Goal: Transaction & Acquisition: Purchase product/service

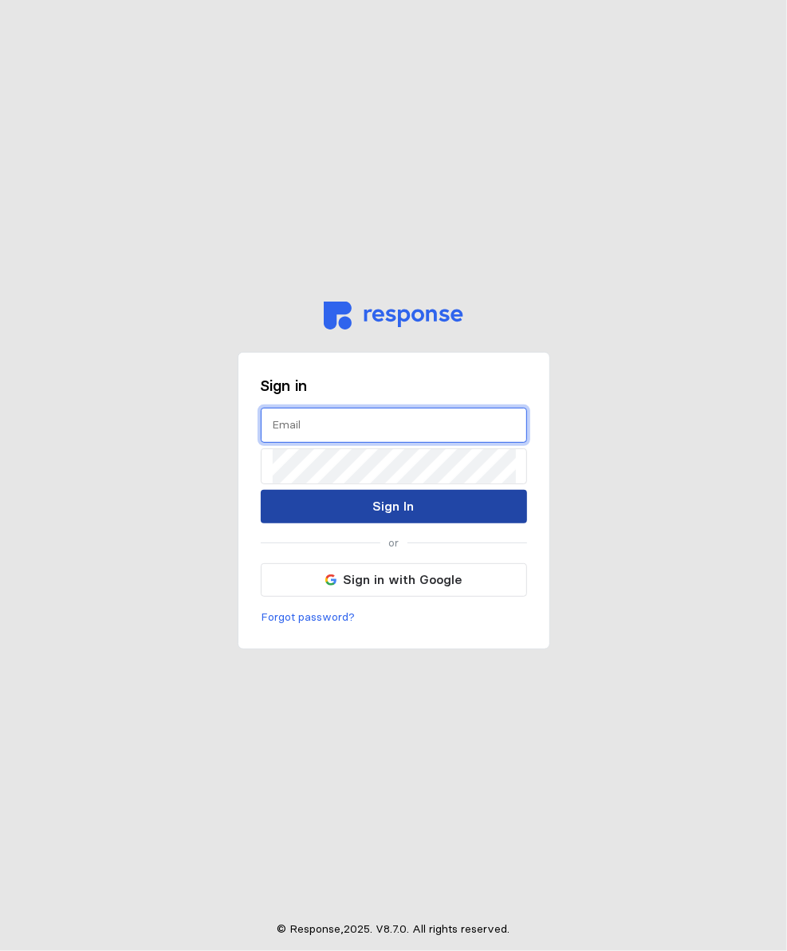
type input "[PERSON_NAME][EMAIL_ADDRESS][DOMAIN_NAME]"
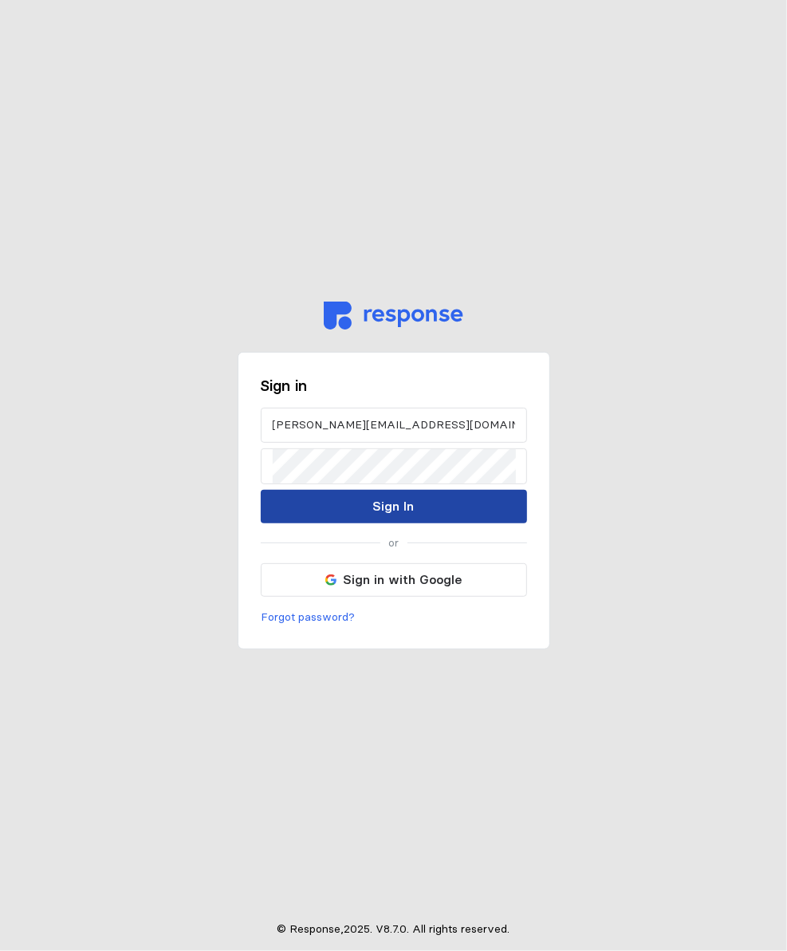
click at [340, 506] on button "Sign In" at bounding box center [394, 506] width 266 height 33
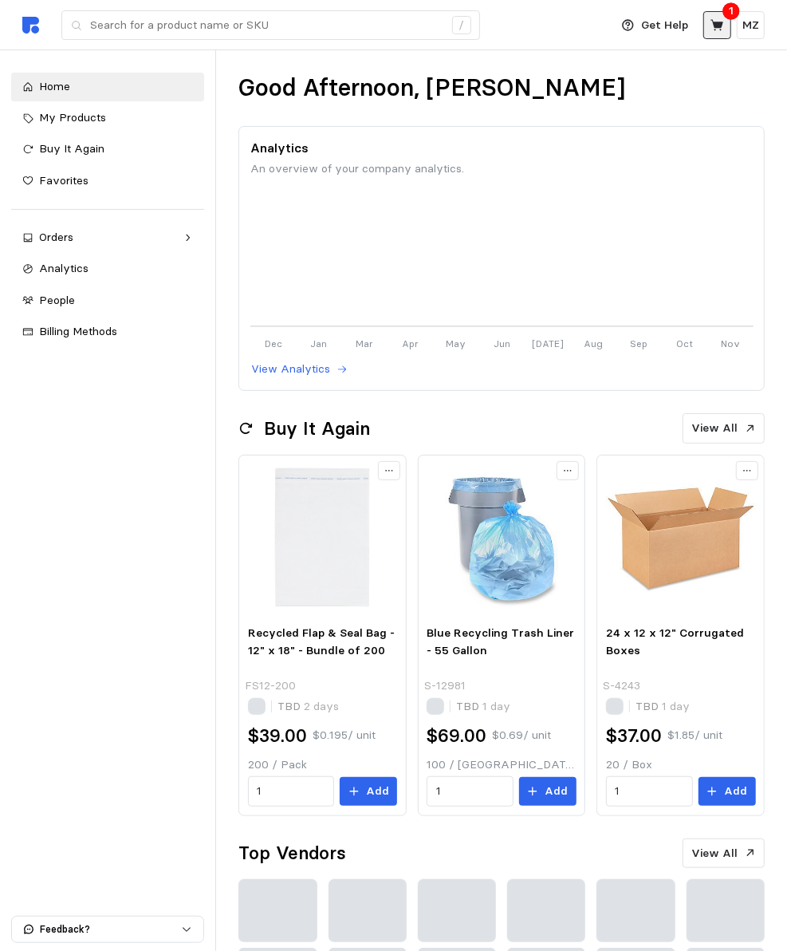
click at [724, 30] on icon at bounding box center [718, 25] width 14 height 14
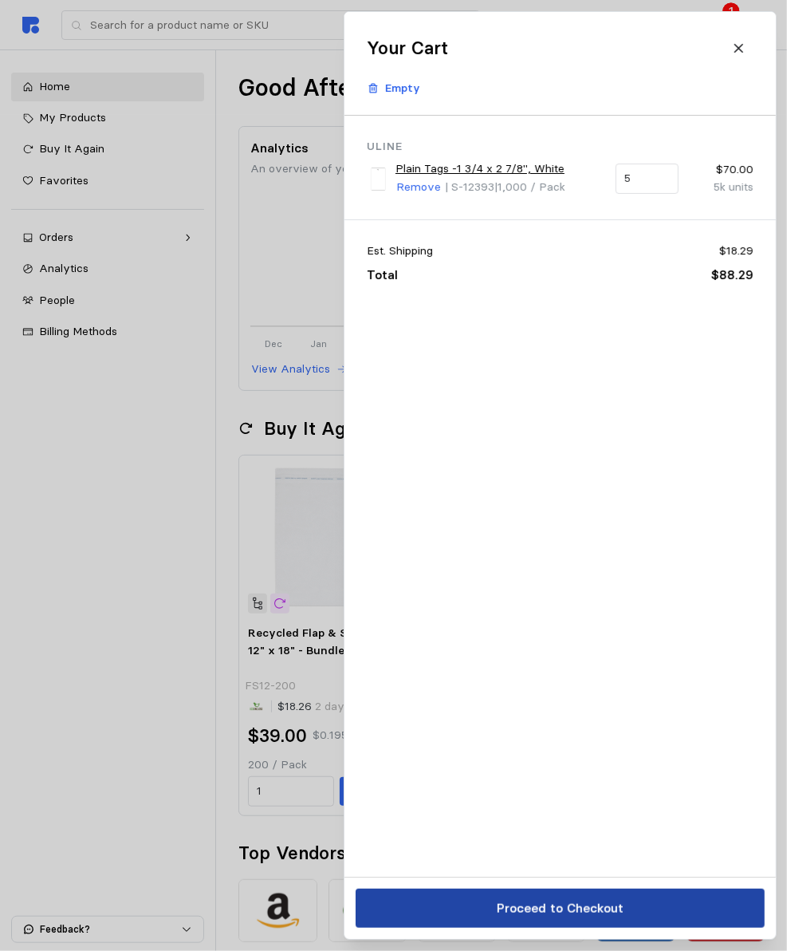
click at [558, 918] on p "Proceed to Checkout" at bounding box center [559, 908] width 127 height 20
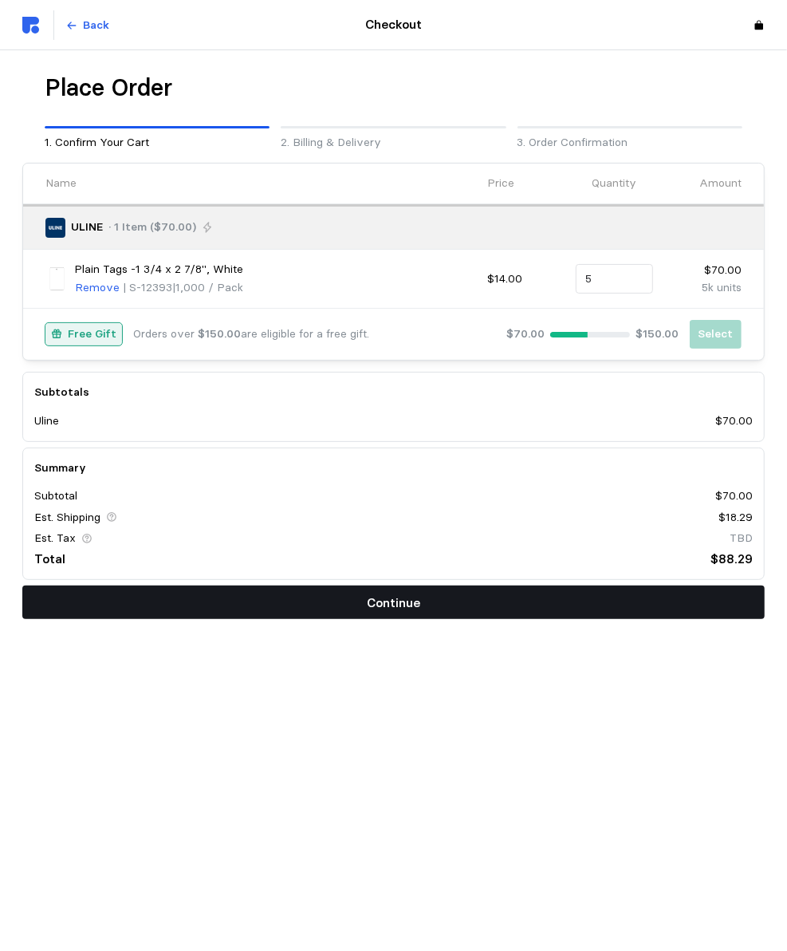
click at [374, 597] on p "Continue" at bounding box center [393, 603] width 53 height 20
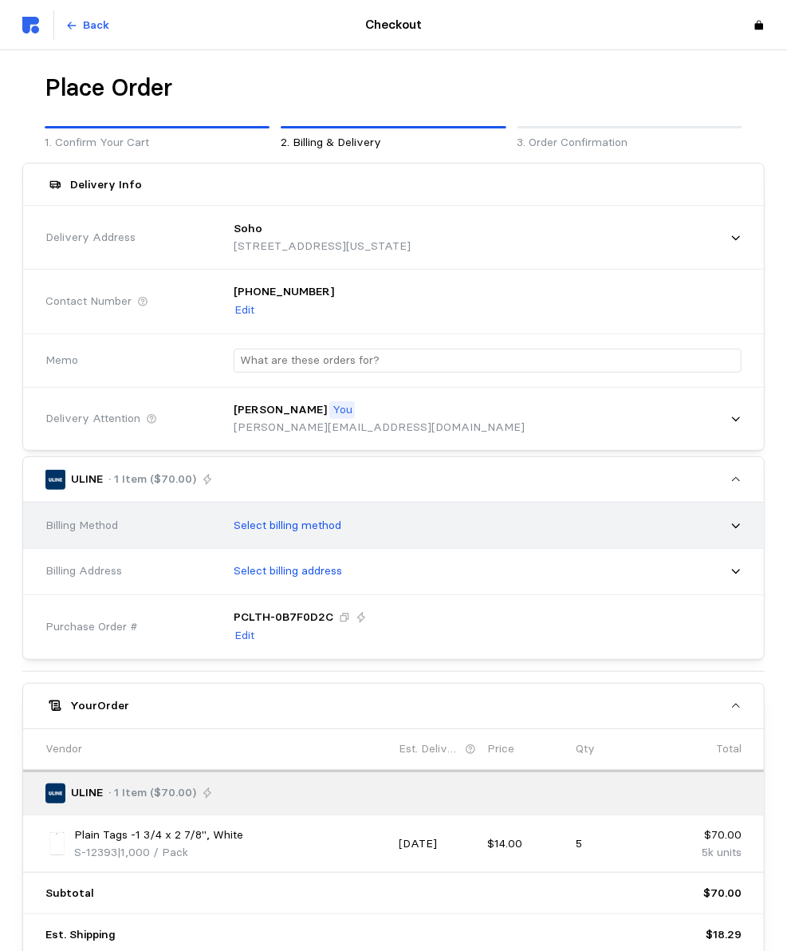
click at [377, 533] on div "Select billing method" at bounding box center [482, 526] width 519 height 40
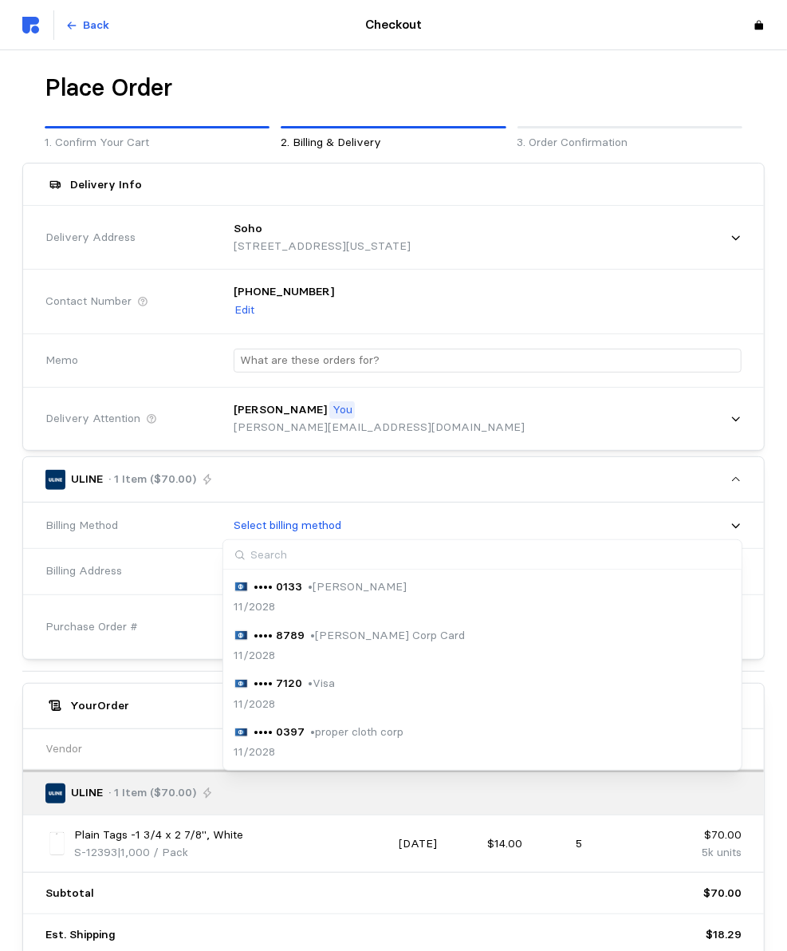
click at [346, 687] on div "•••• 7120 • Visa 11/2028" at bounding box center [482, 693] width 496 height 37
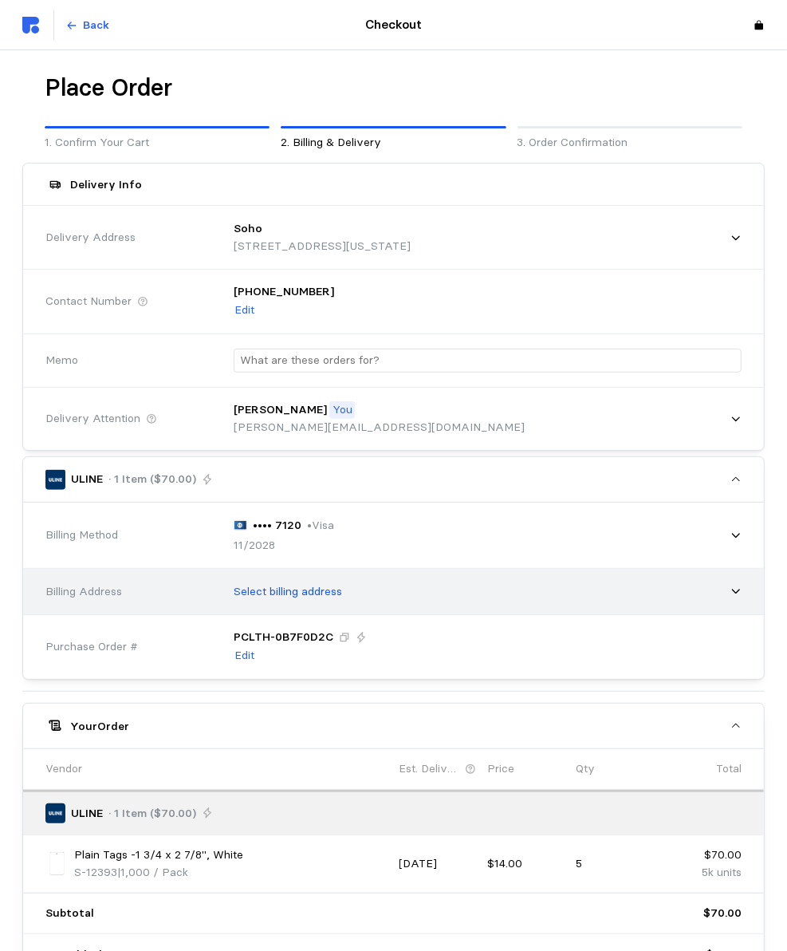
click at [351, 596] on div "Select billing address" at bounding box center [482, 592] width 519 height 40
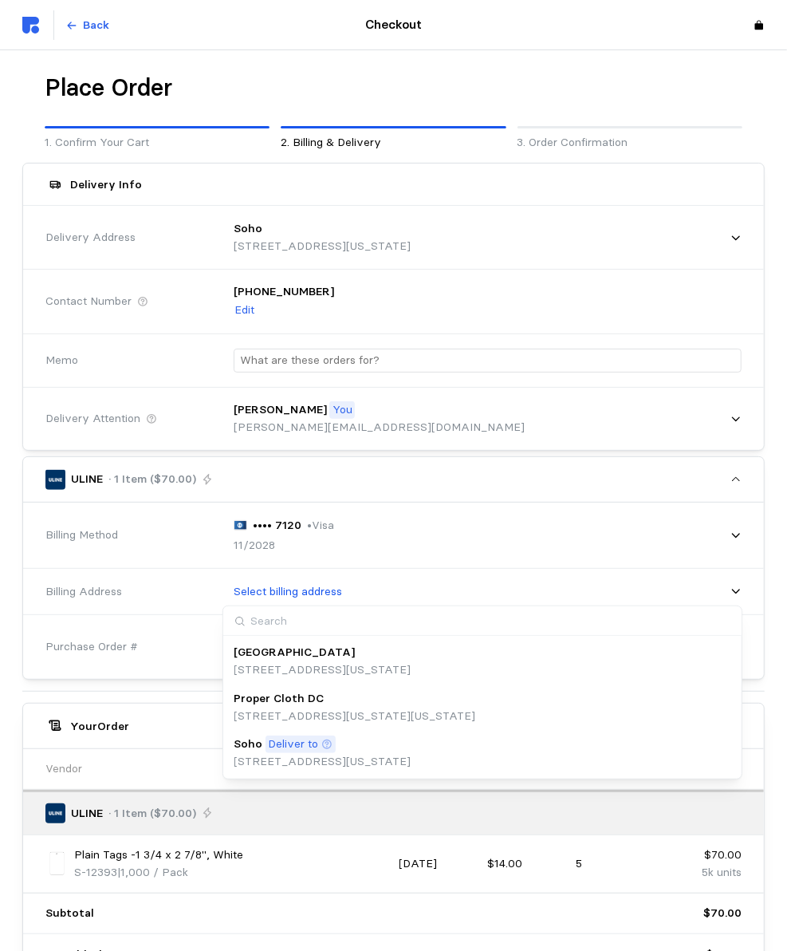
drag, startPoint x: 334, startPoint y: 753, endPoint x: 326, endPoint y: 749, distance: 8.9
click at [334, 753] on p "[STREET_ADDRESS][US_STATE]" at bounding box center [322, 762] width 177 height 18
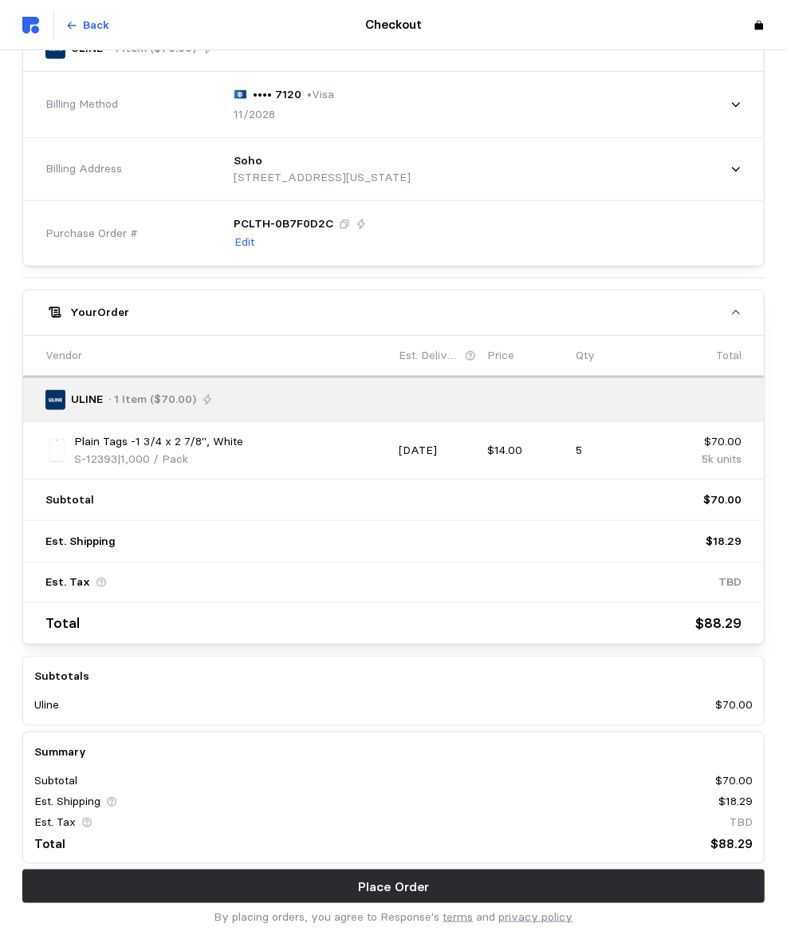
scroll to position [487, 0]
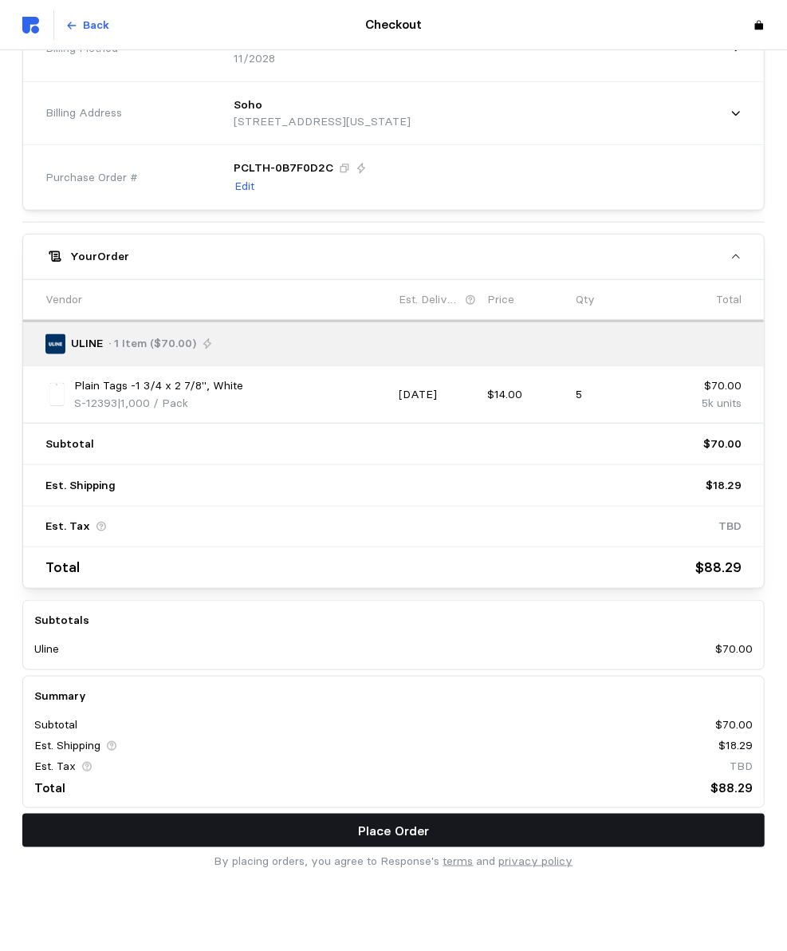
click at [473, 825] on button "Place Order" at bounding box center [393, 829] width 743 height 33
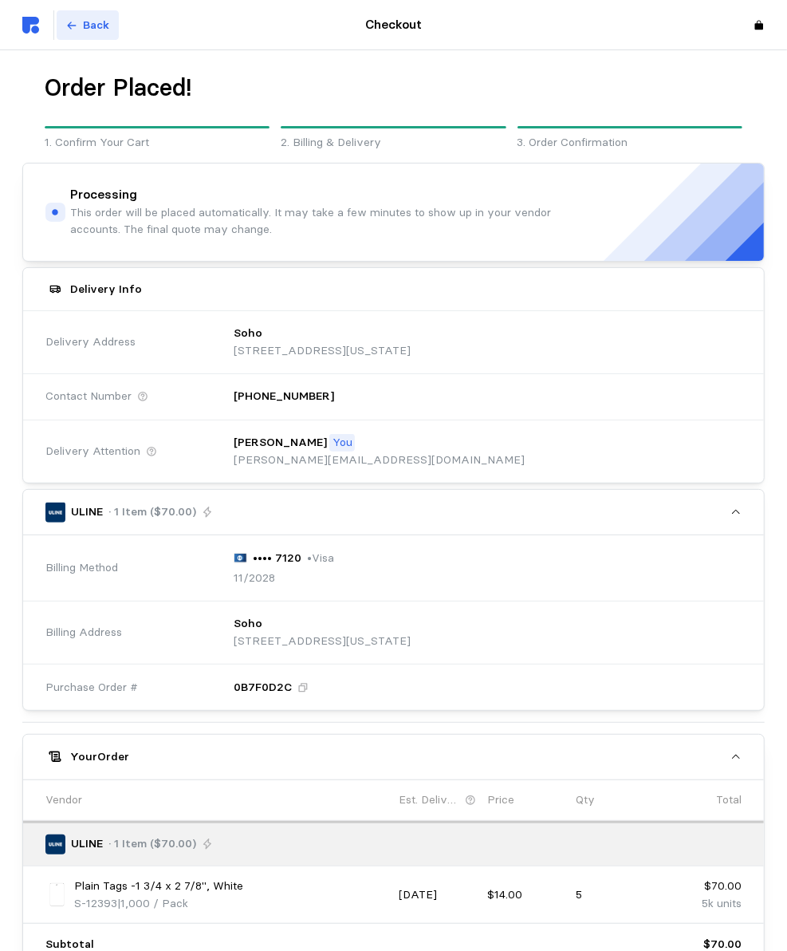
click at [96, 23] on p "Back" at bounding box center [97, 26] width 26 height 18
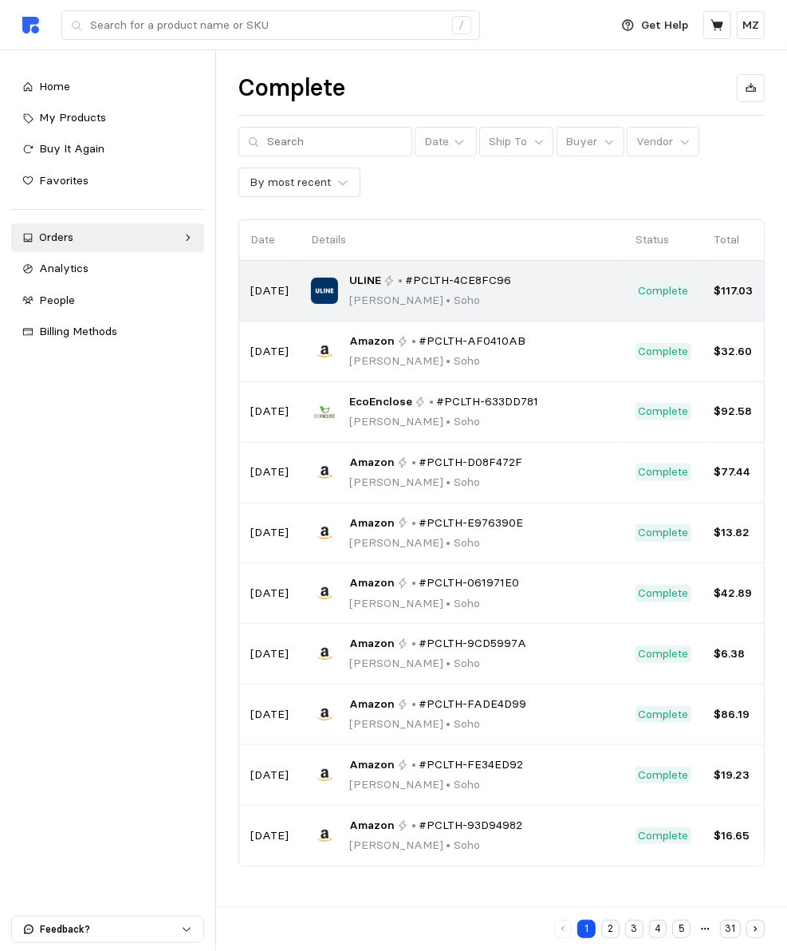
click at [555, 288] on div "ULINE • #PCLTH-4CE8FC96 [PERSON_NAME] • Soho" at bounding box center [462, 290] width 302 height 37
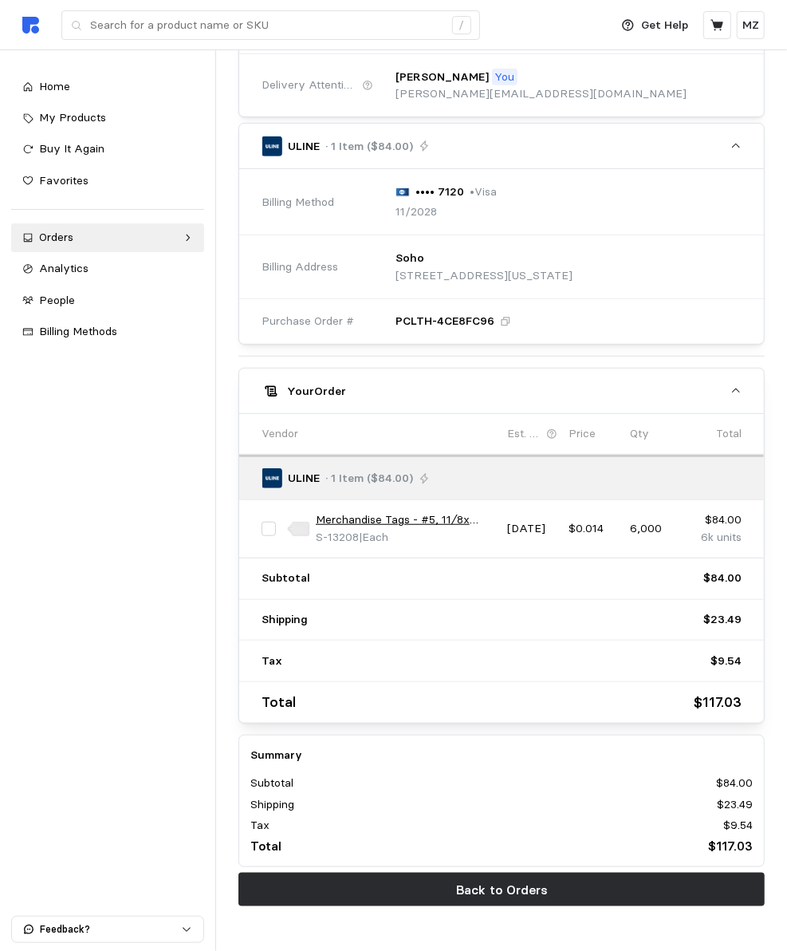
scroll to position [315, 0]
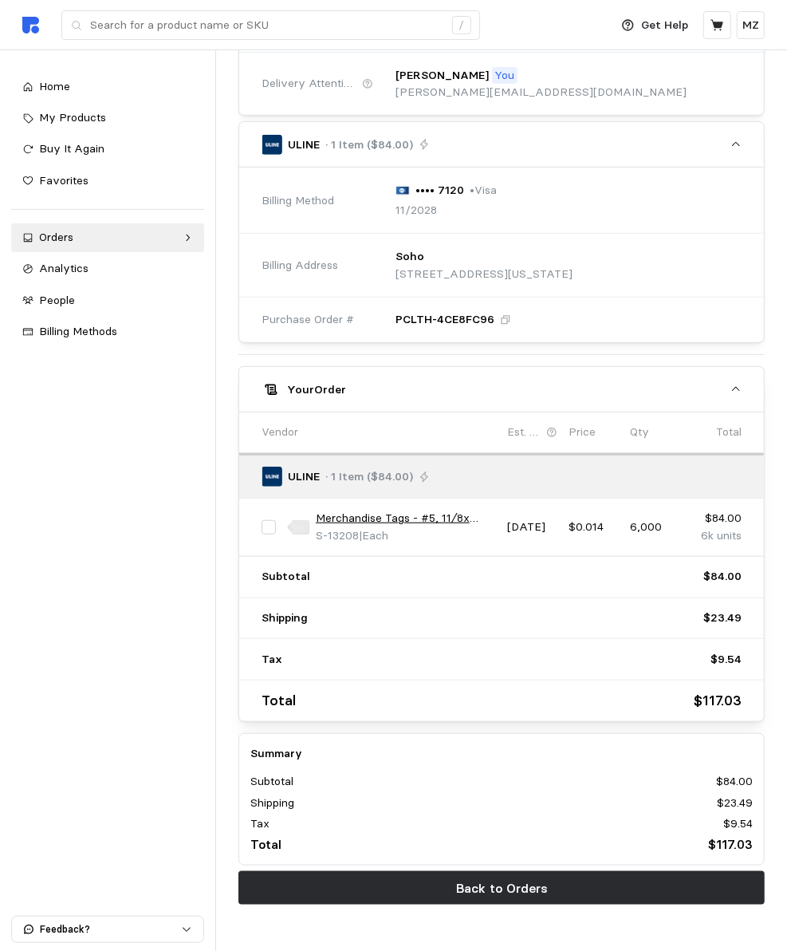
click at [270, 522] on input "checkbox" at bounding box center [269, 527] width 14 height 14
click at [271, 520] on input "checkbox" at bounding box center [269, 527] width 14 height 14
checkbox input "false"
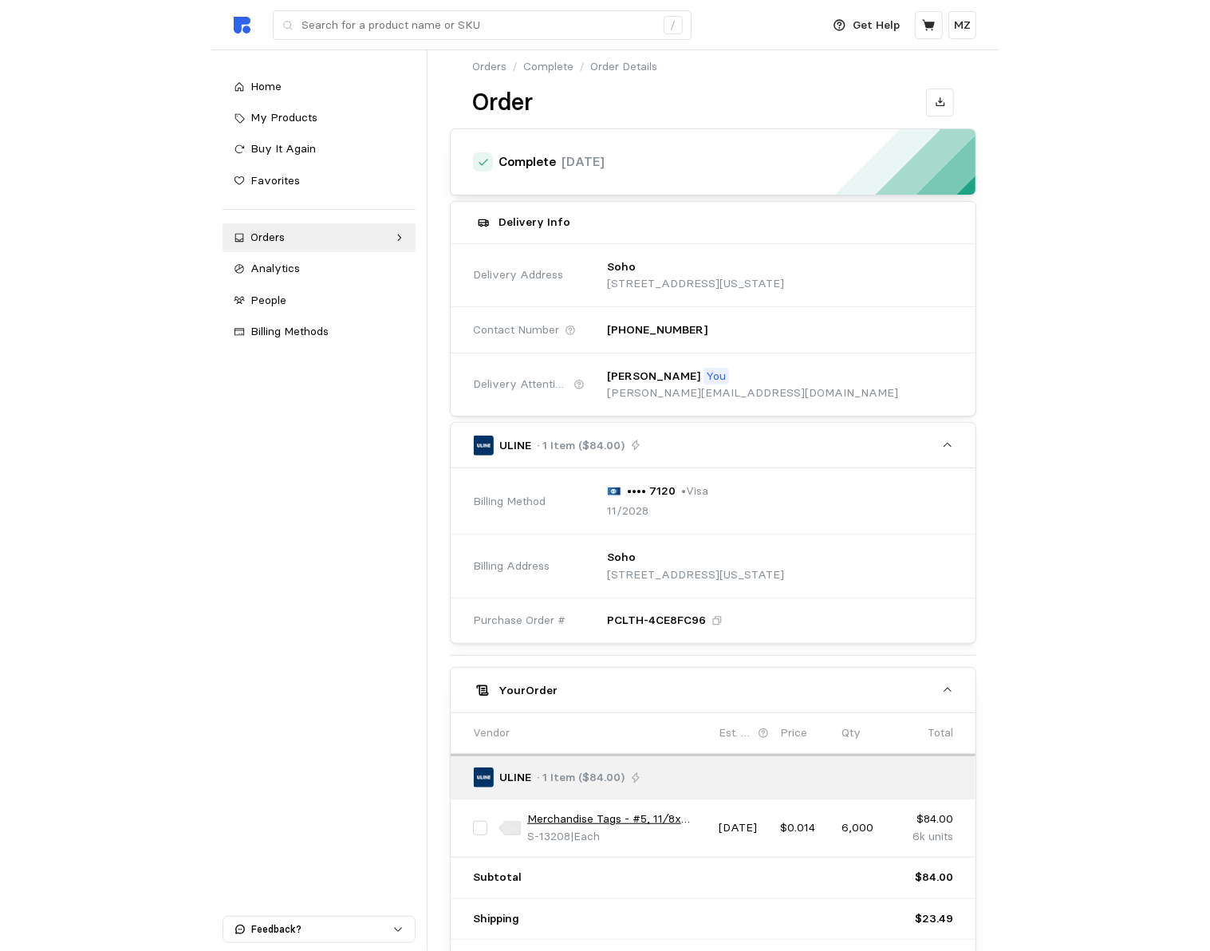
scroll to position [0, 0]
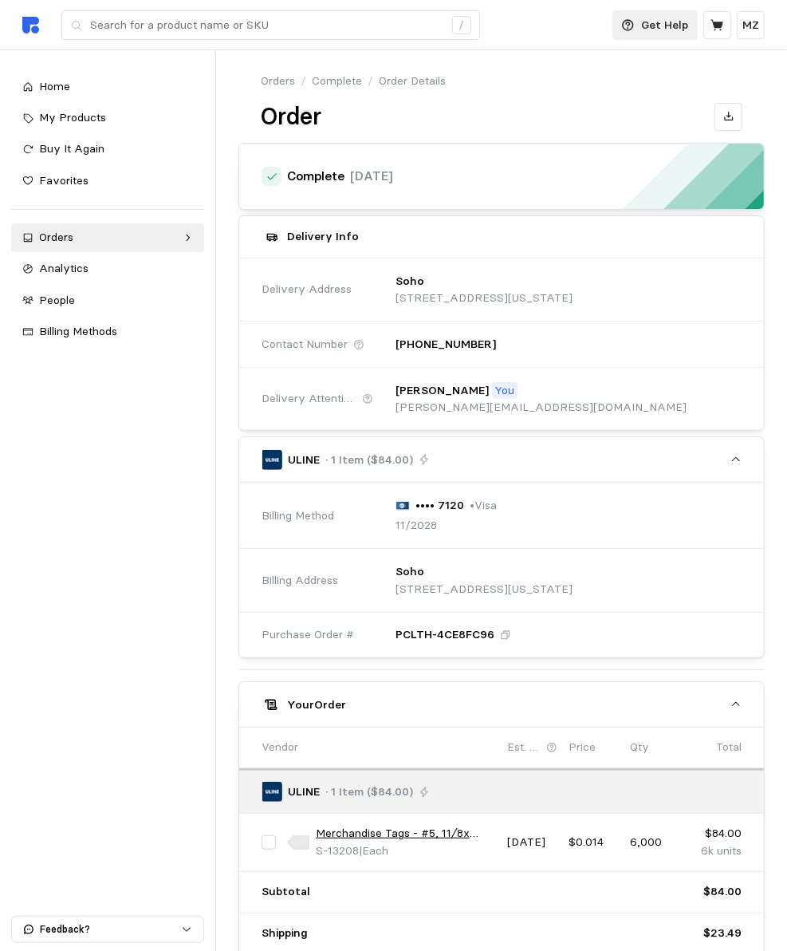
click at [664, 22] on p "Get Help" at bounding box center [665, 26] width 47 height 18
click at [614, 70] on p "Help Center" at bounding box center [636, 64] width 99 height 18
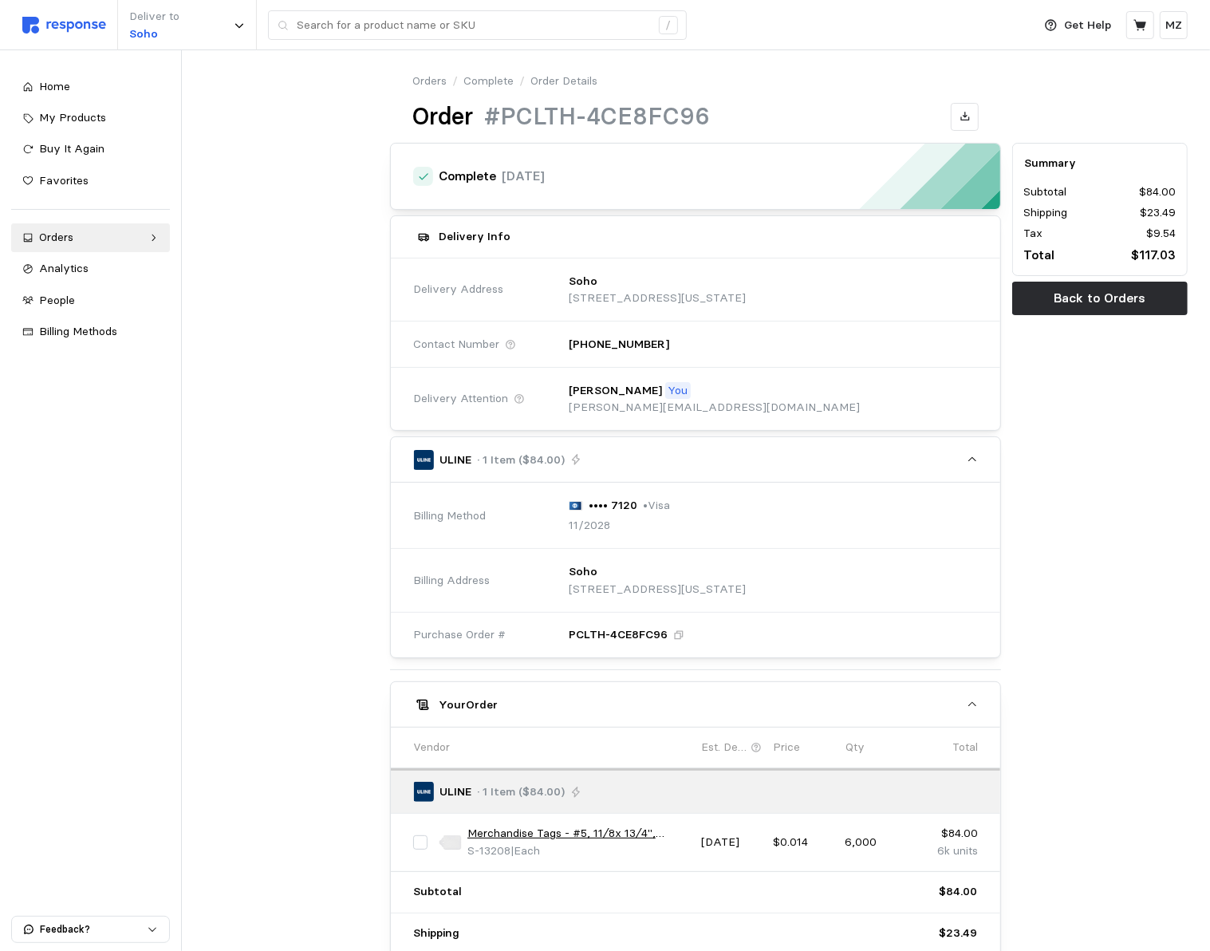
scroll to position [168, 0]
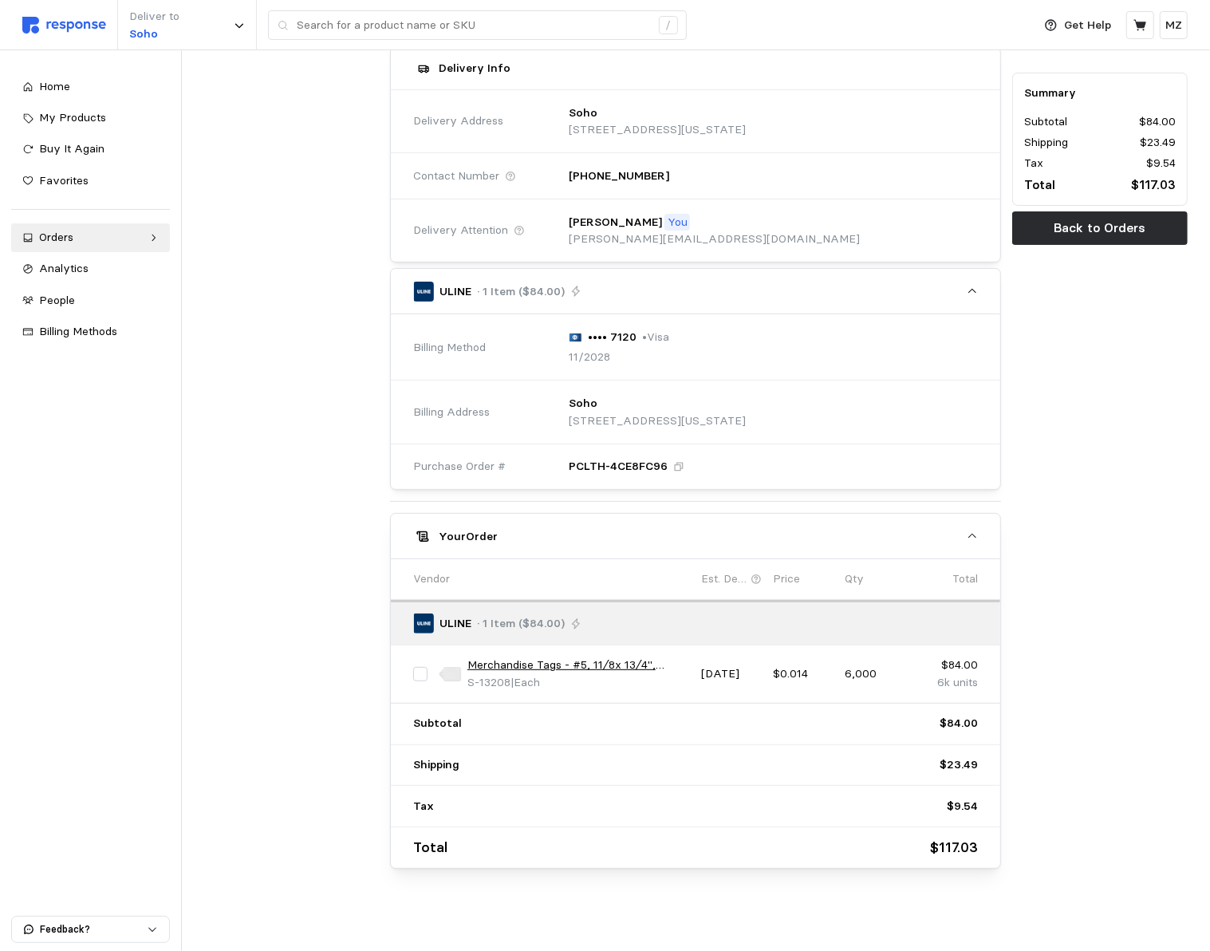
click at [447, 570] on p "Vendor" at bounding box center [431, 579] width 37 height 18
drag, startPoint x: 440, startPoint y: 635, endPoint x: 444, endPoint y: 622, distance: 13.4
click at [440, 635] on div "ULINE · 1 Item ($84.00)" at bounding box center [695, 622] width 609 height 45
click at [423, 620] on div at bounding box center [423, 623] width 20 height 20
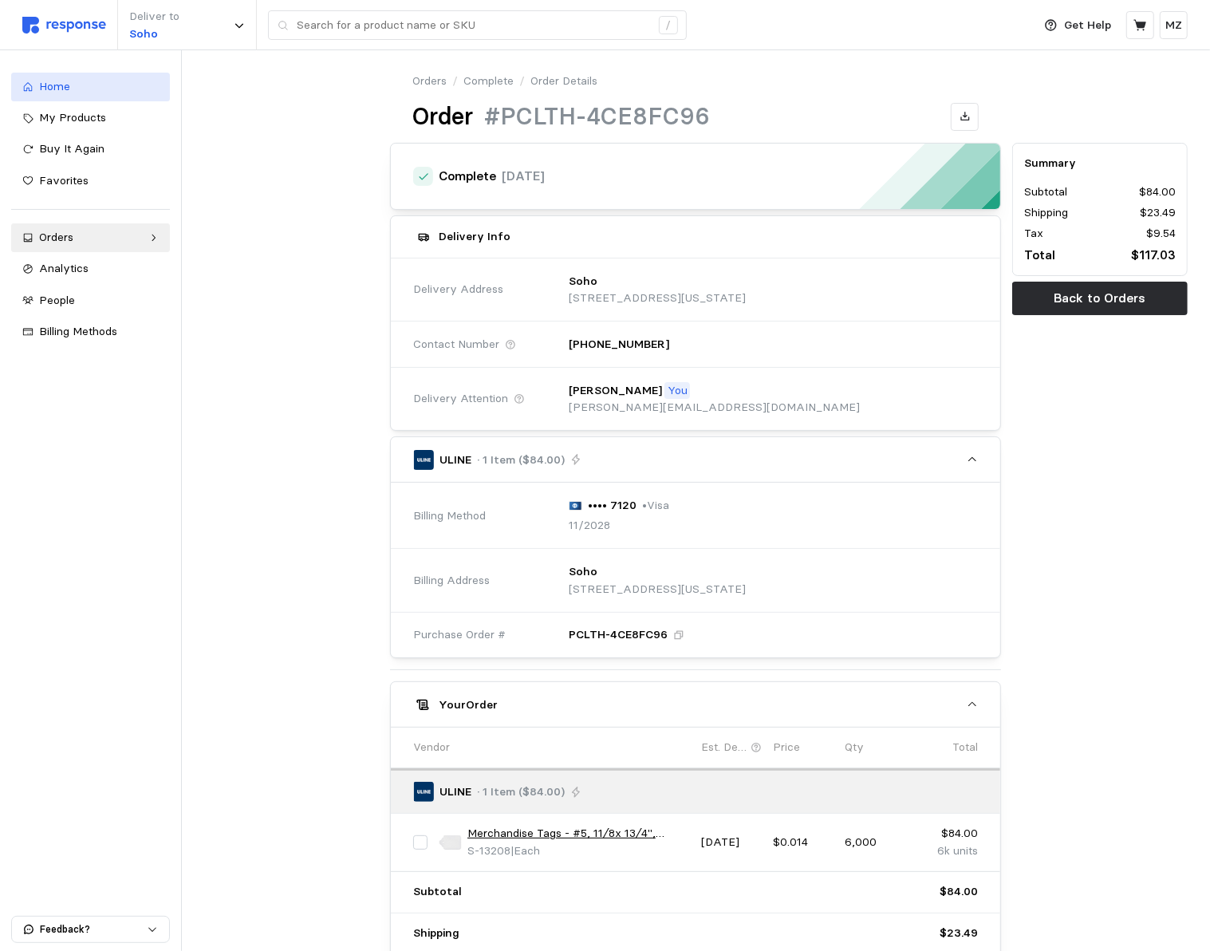
click at [81, 84] on div "Home" at bounding box center [99, 87] width 120 height 18
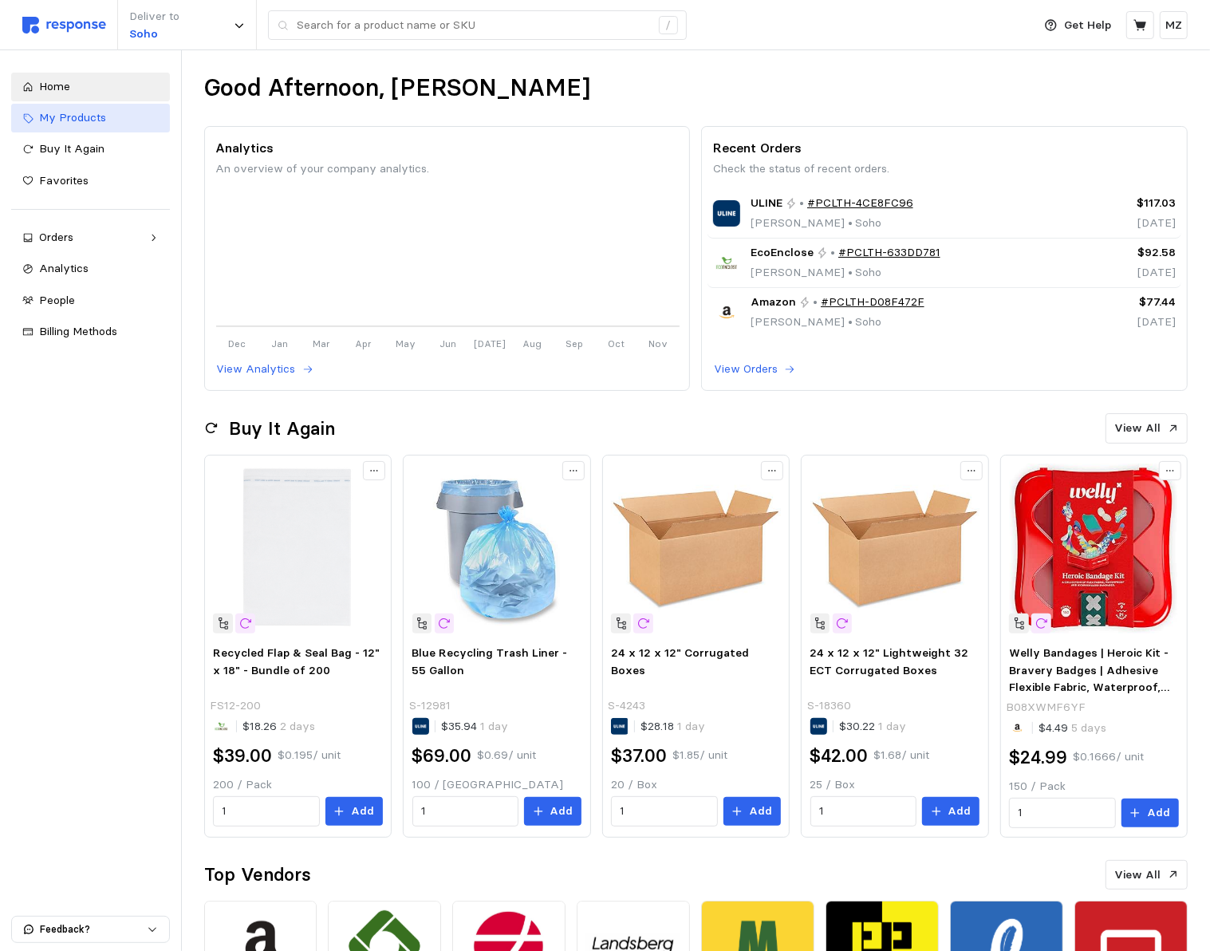
click at [61, 116] on span "My Products" at bounding box center [72, 117] width 67 height 14
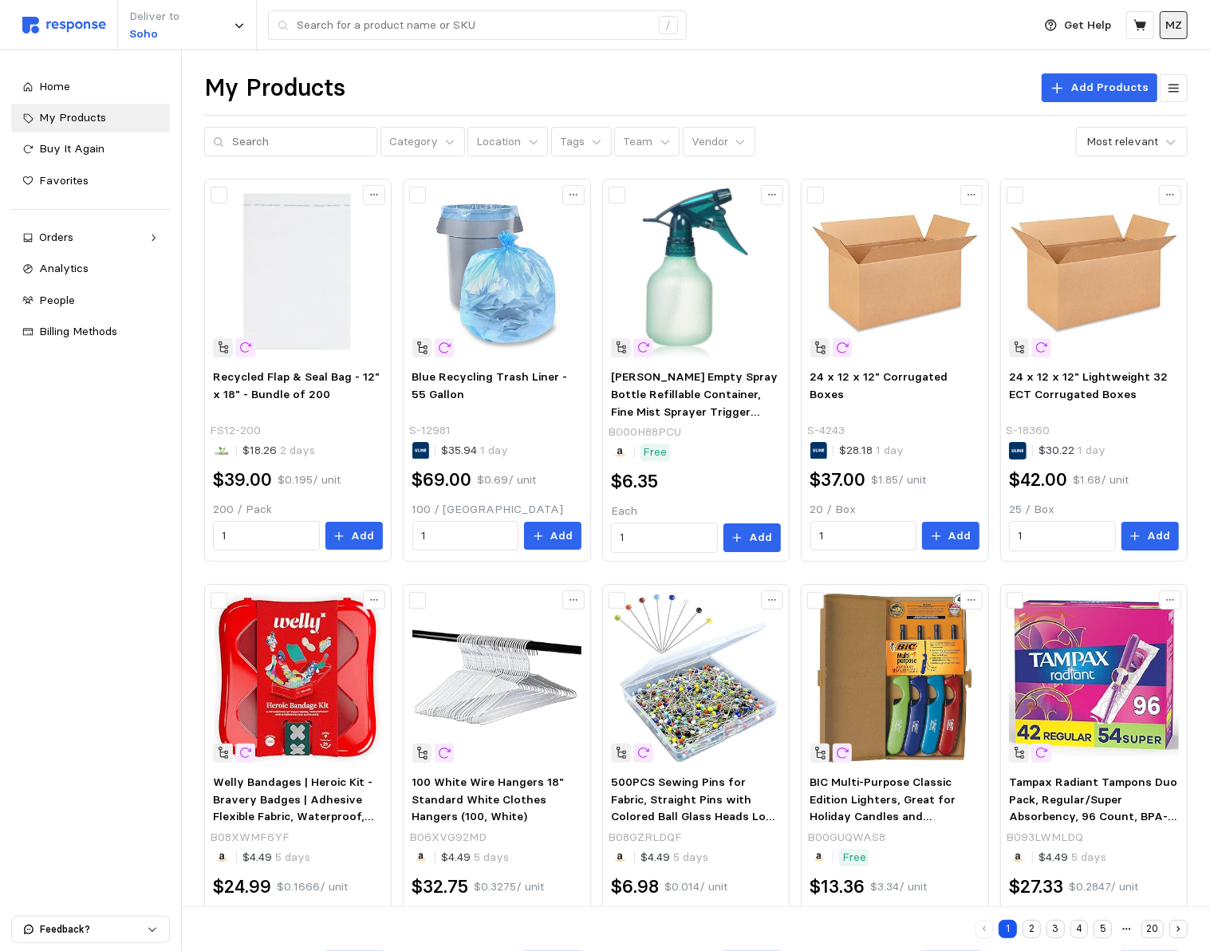
click at [786, 24] on p "MZ" at bounding box center [1173, 26] width 17 height 18
click at [786, 58] on icon "button" at bounding box center [1065, 62] width 11 height 11
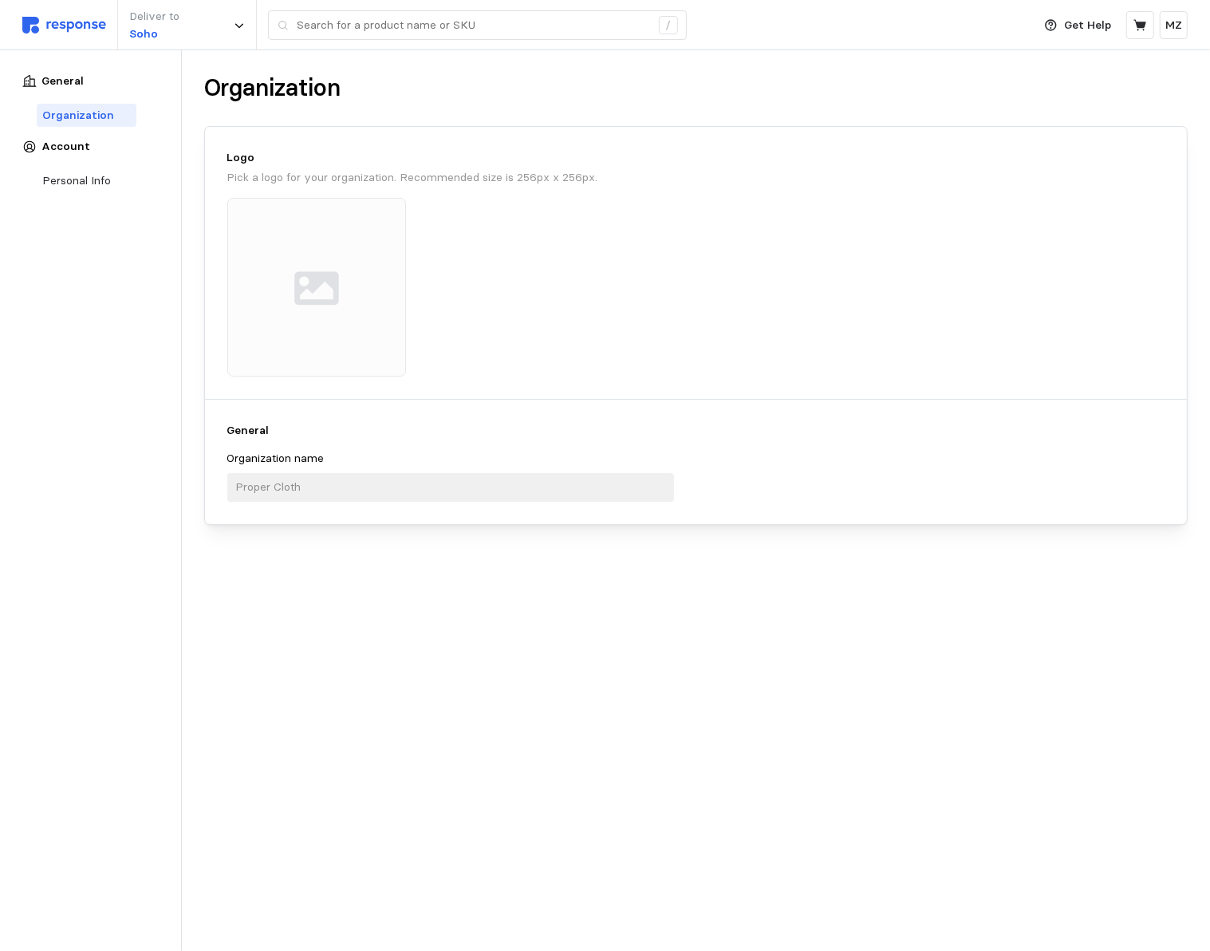
click at [47, 29] on img at bounding box center [64, 25] width 84 height 17
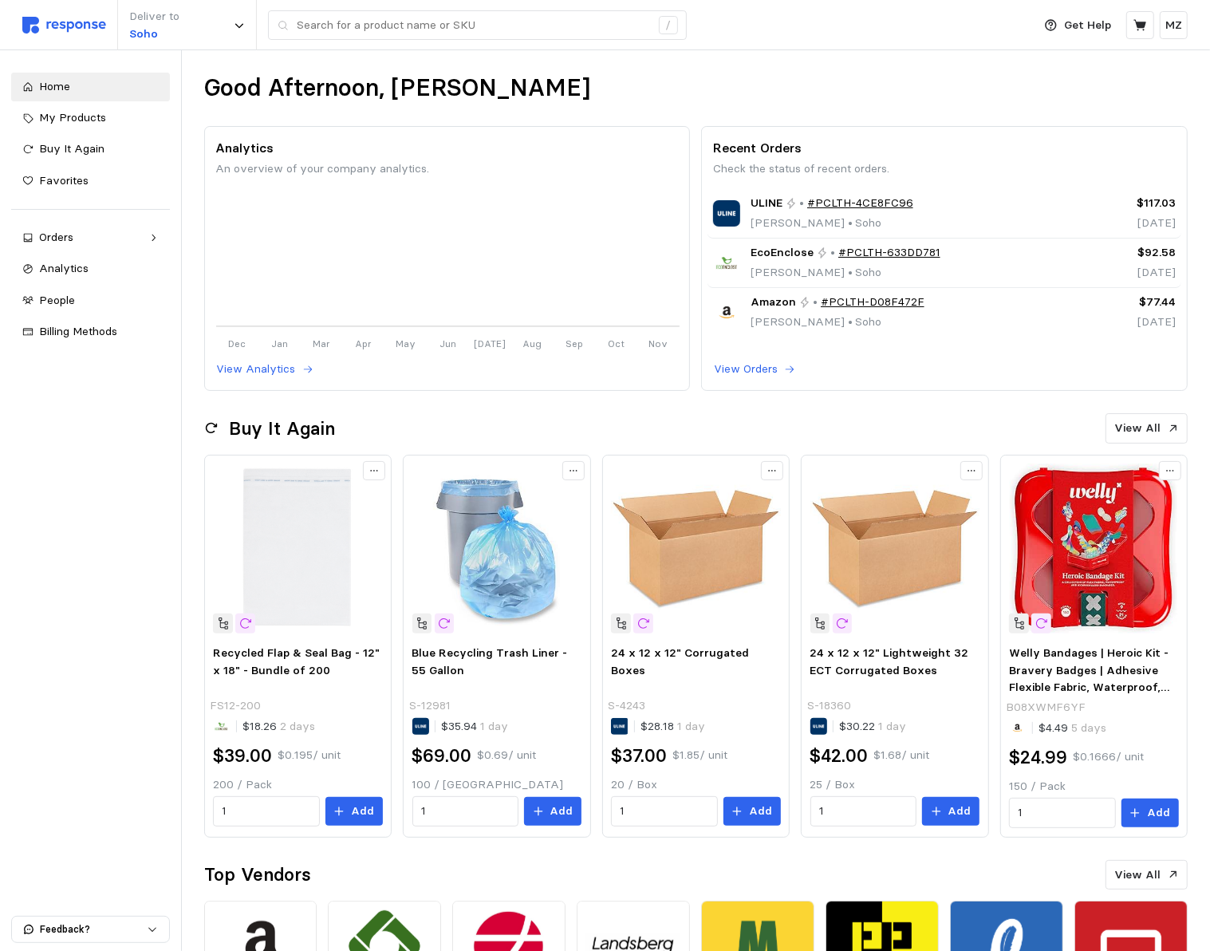
click at [21, 930] on button "Feedback?" at bounding box center [90, 929] width 157 height 26
click at [78, 770] on div "Home My Products Buy It Again Favorites Orders Needs Review Processing Complete…" at bounding box center [90, 500] width 181 height 900
click at [72, 239] on div "Orders" at bounding box center [90, 238] width 103 height 18
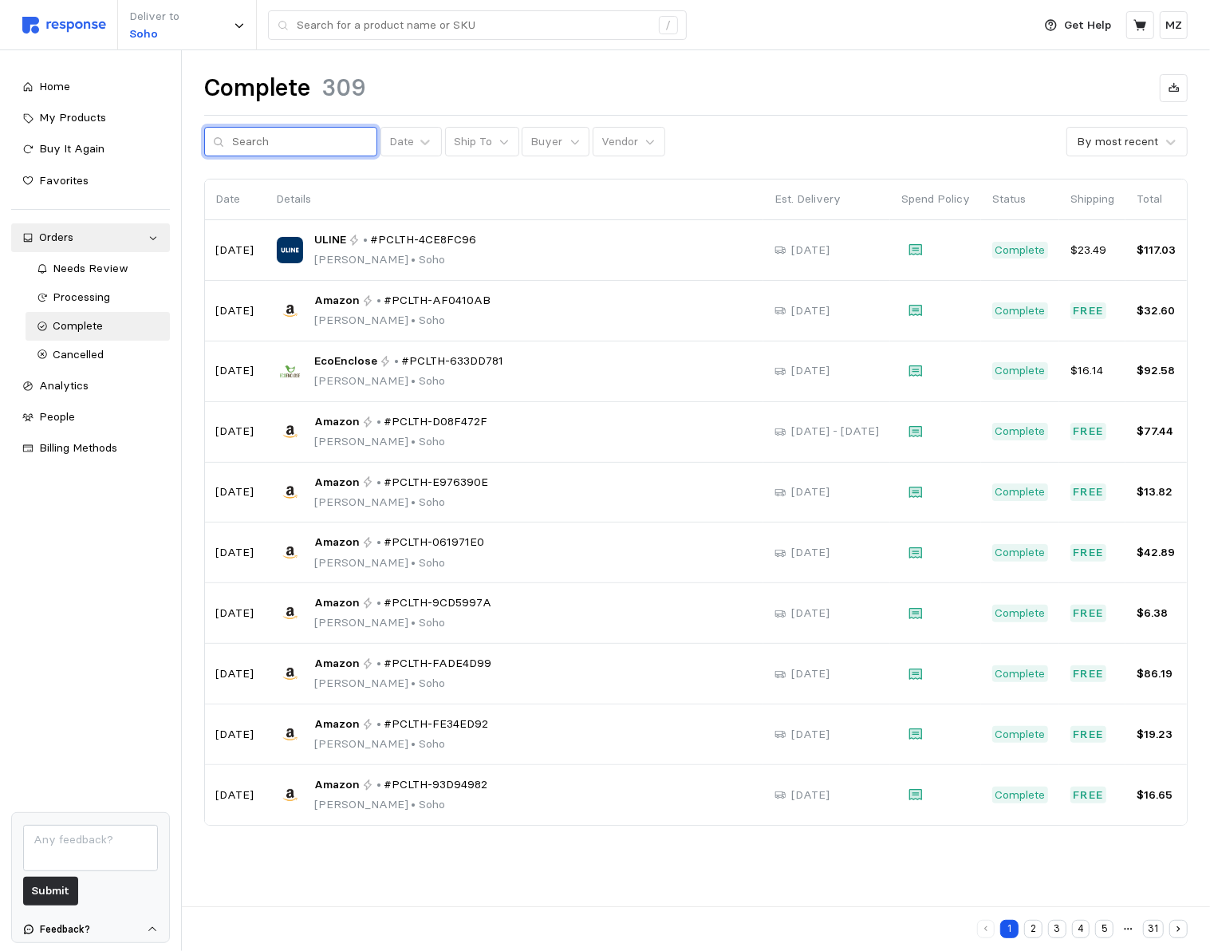
click at [309, 141] on input "text" at bounding box center [301, 142] width 136 height 29
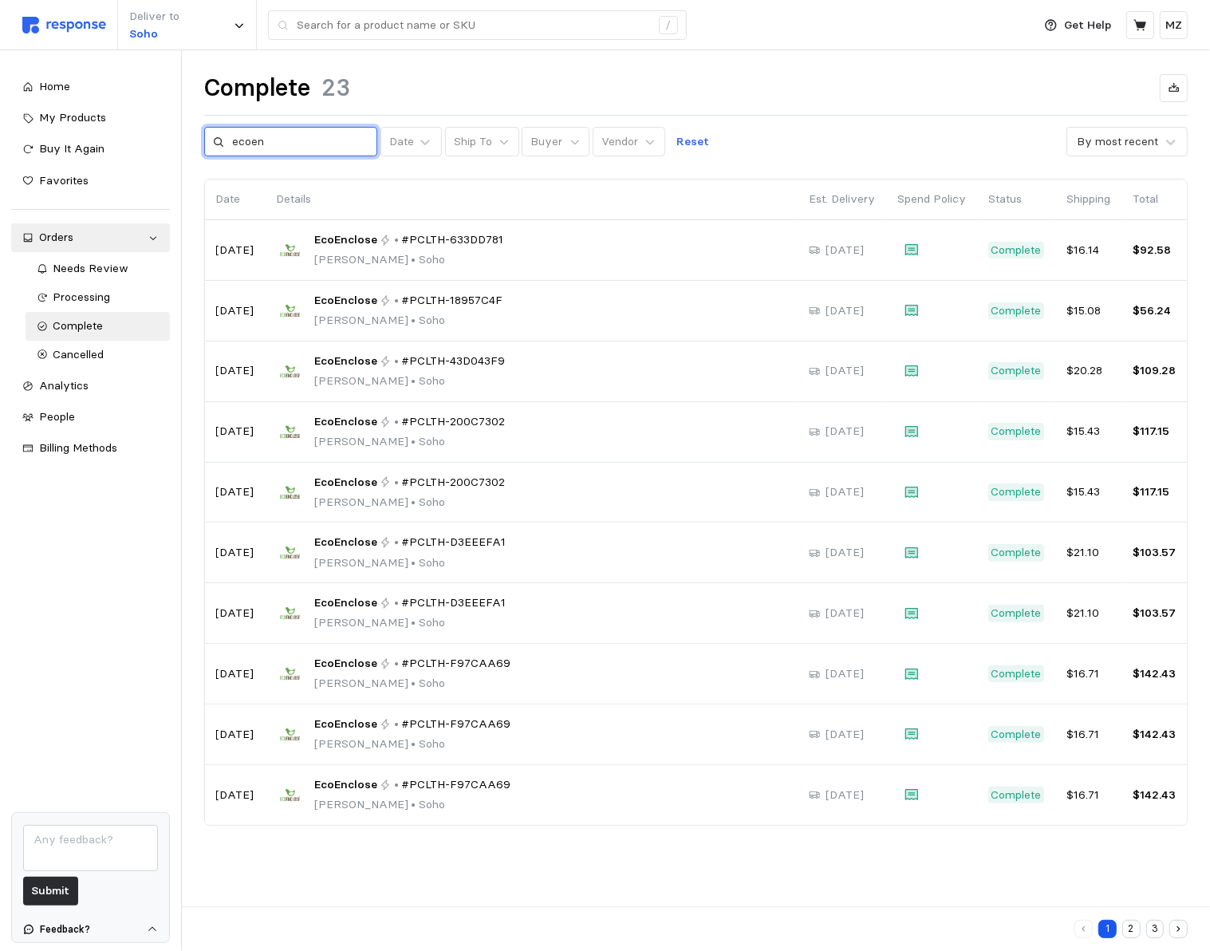
type input "ecoen"
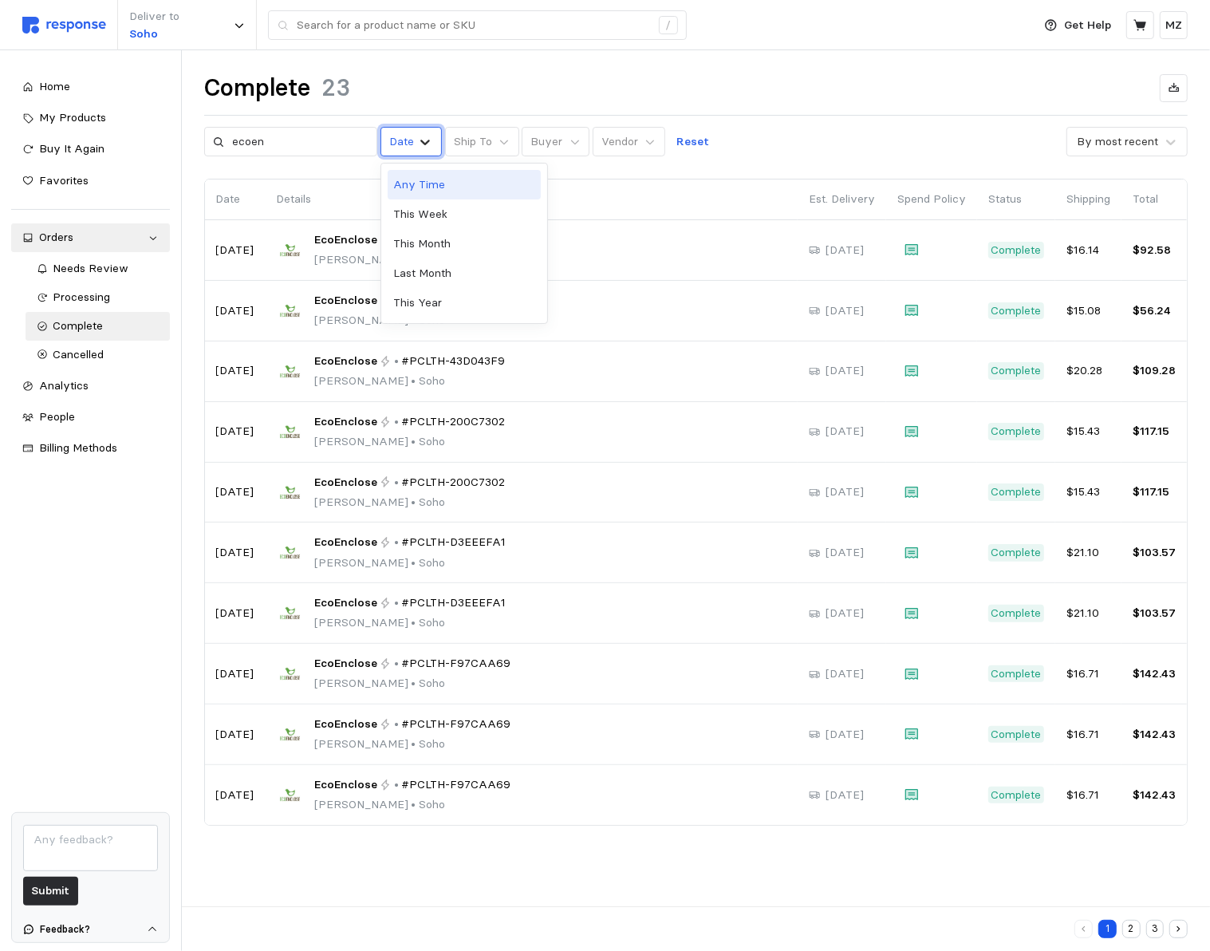
click at [417, 134] on icon at bounding box center [425, 142] width 16 height 16
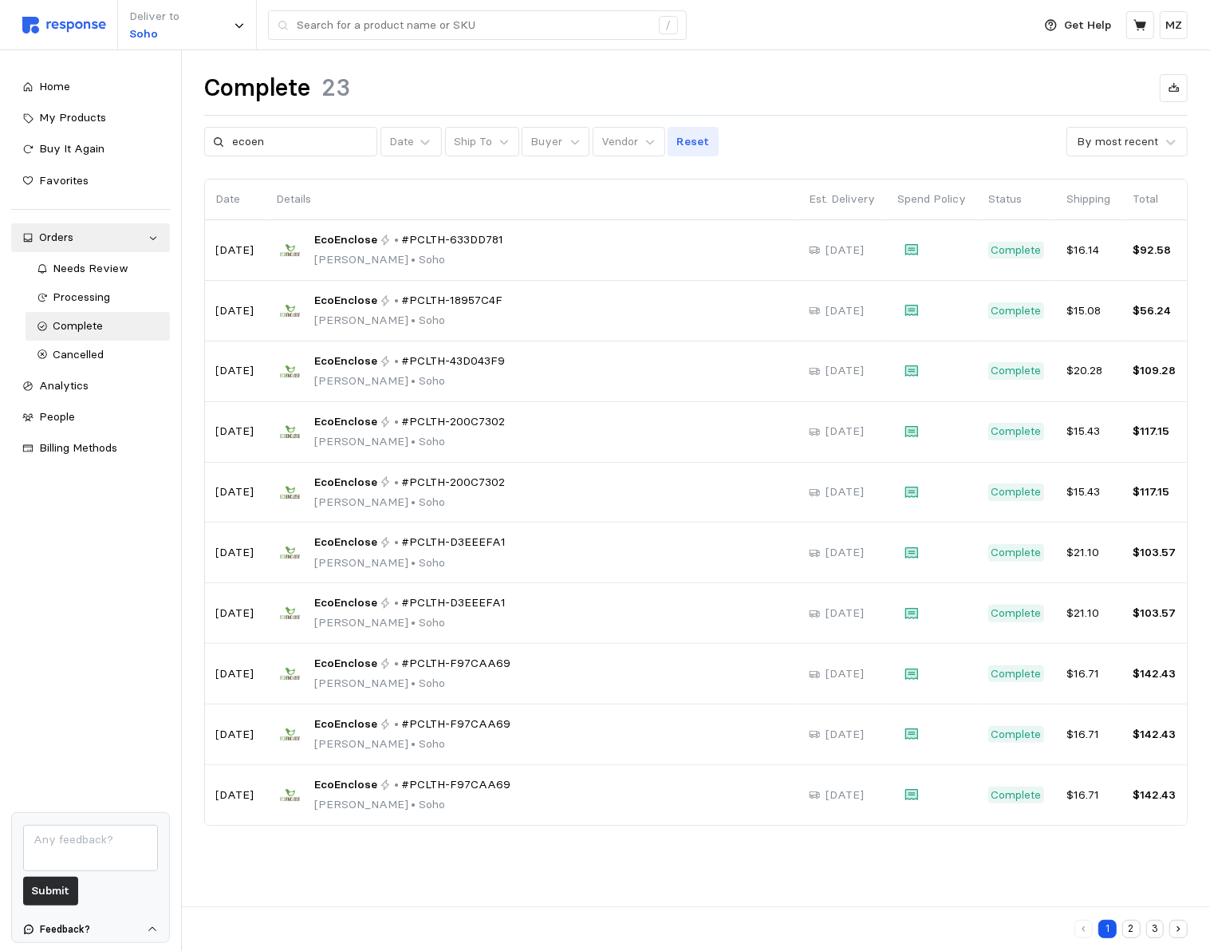
click at [677, 143] on p "Reset" at bounding box center [693, 142] width 33 height 18
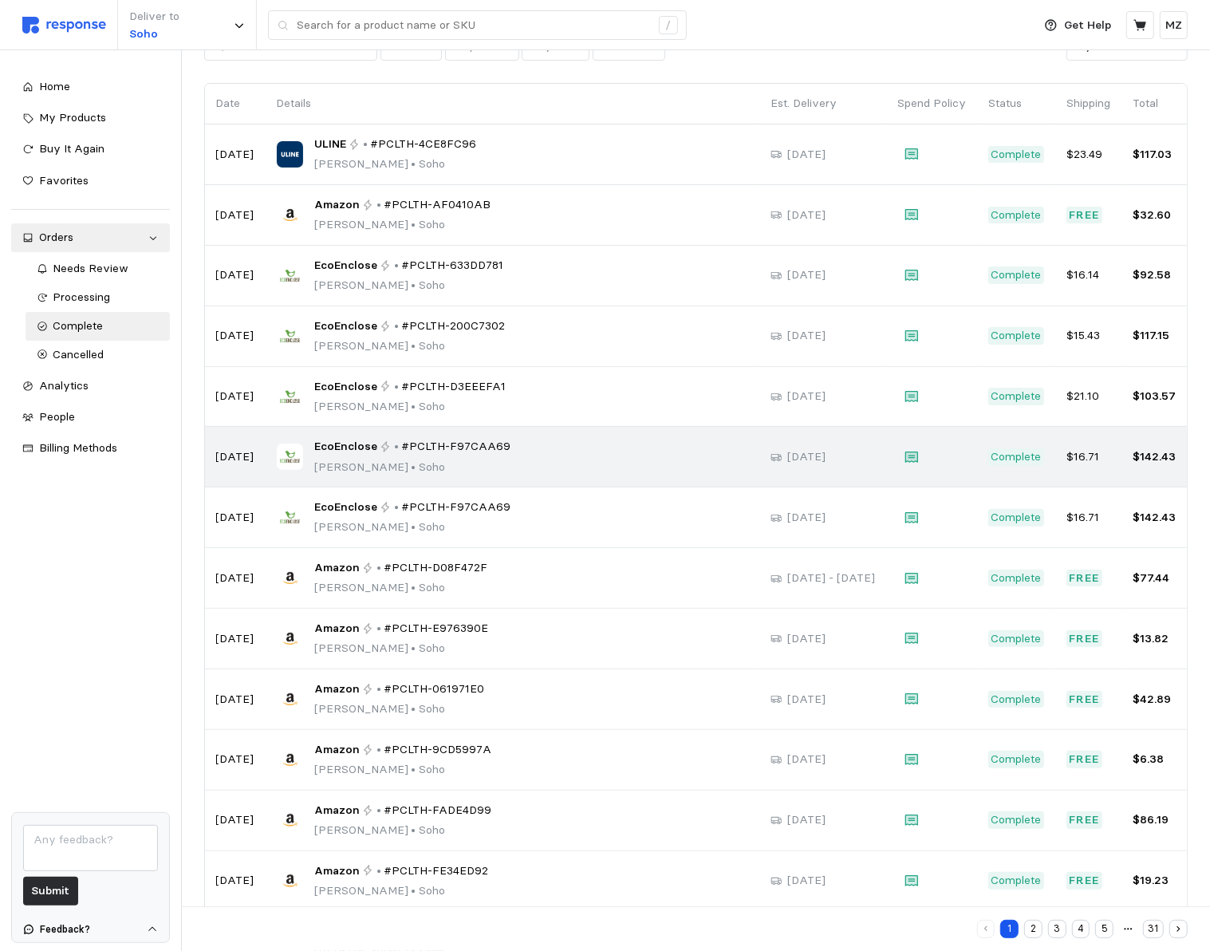
scroll to position [175, 0]
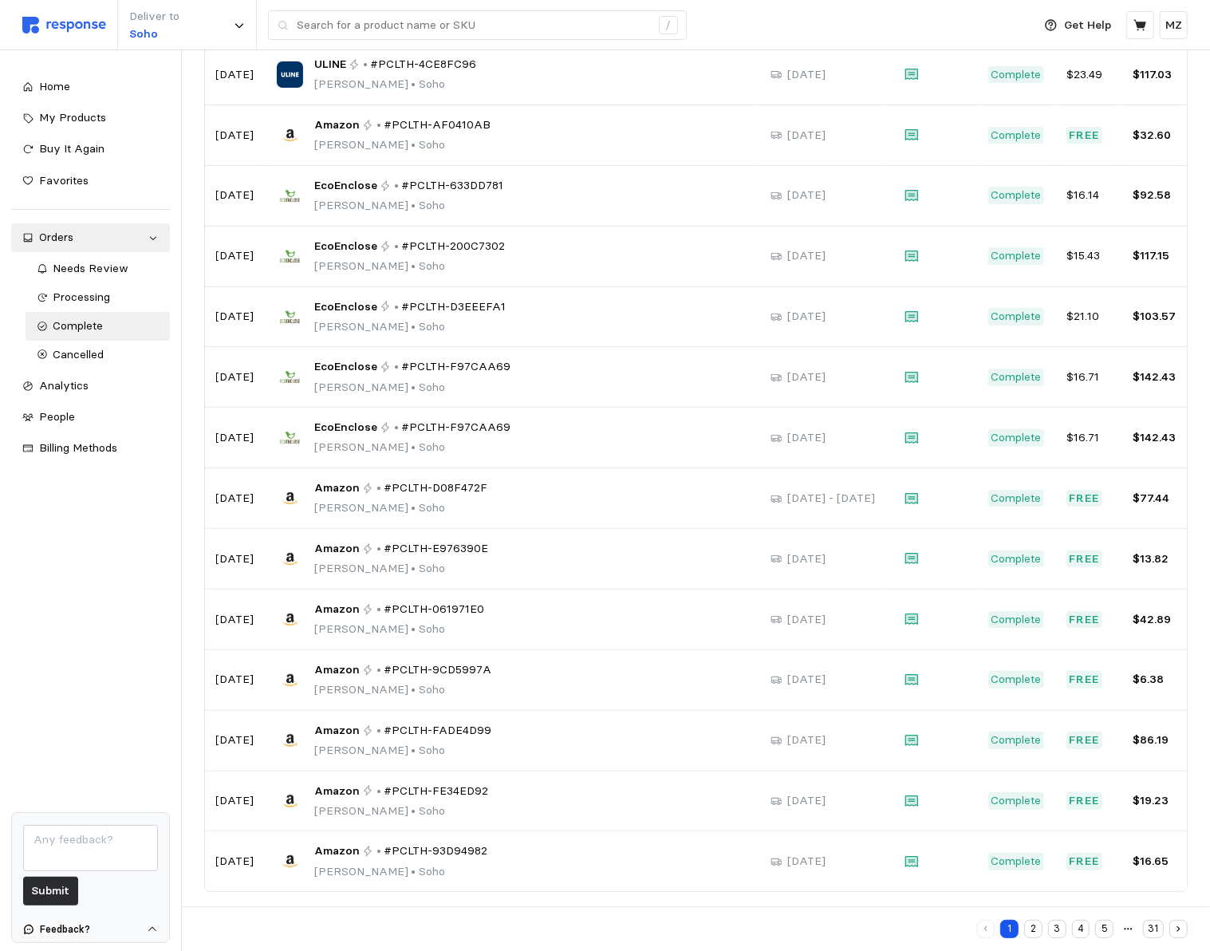
click at [786, 932] on button "2" at bounding box center [1033, 929] width 18 height 18
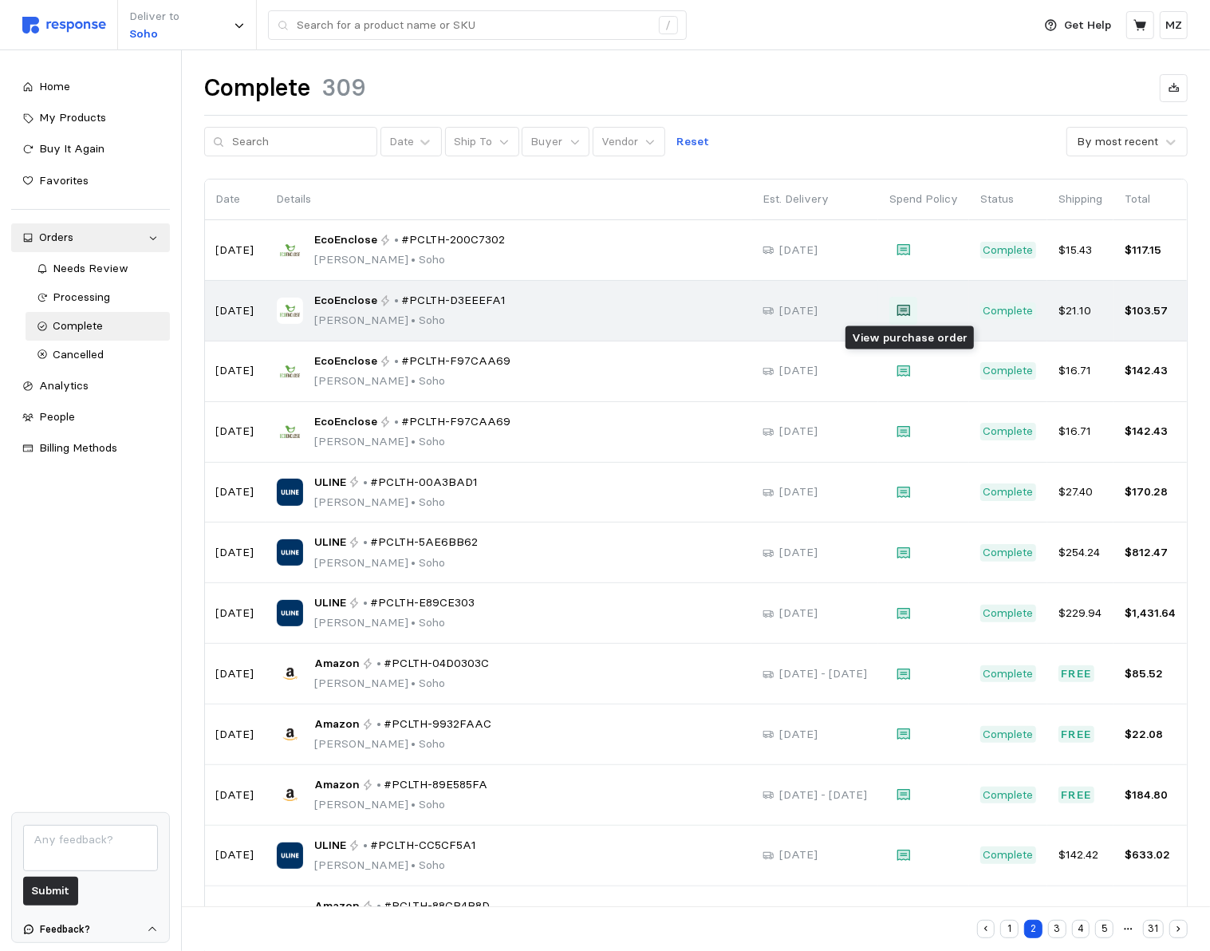
scroll to position [175, 0]
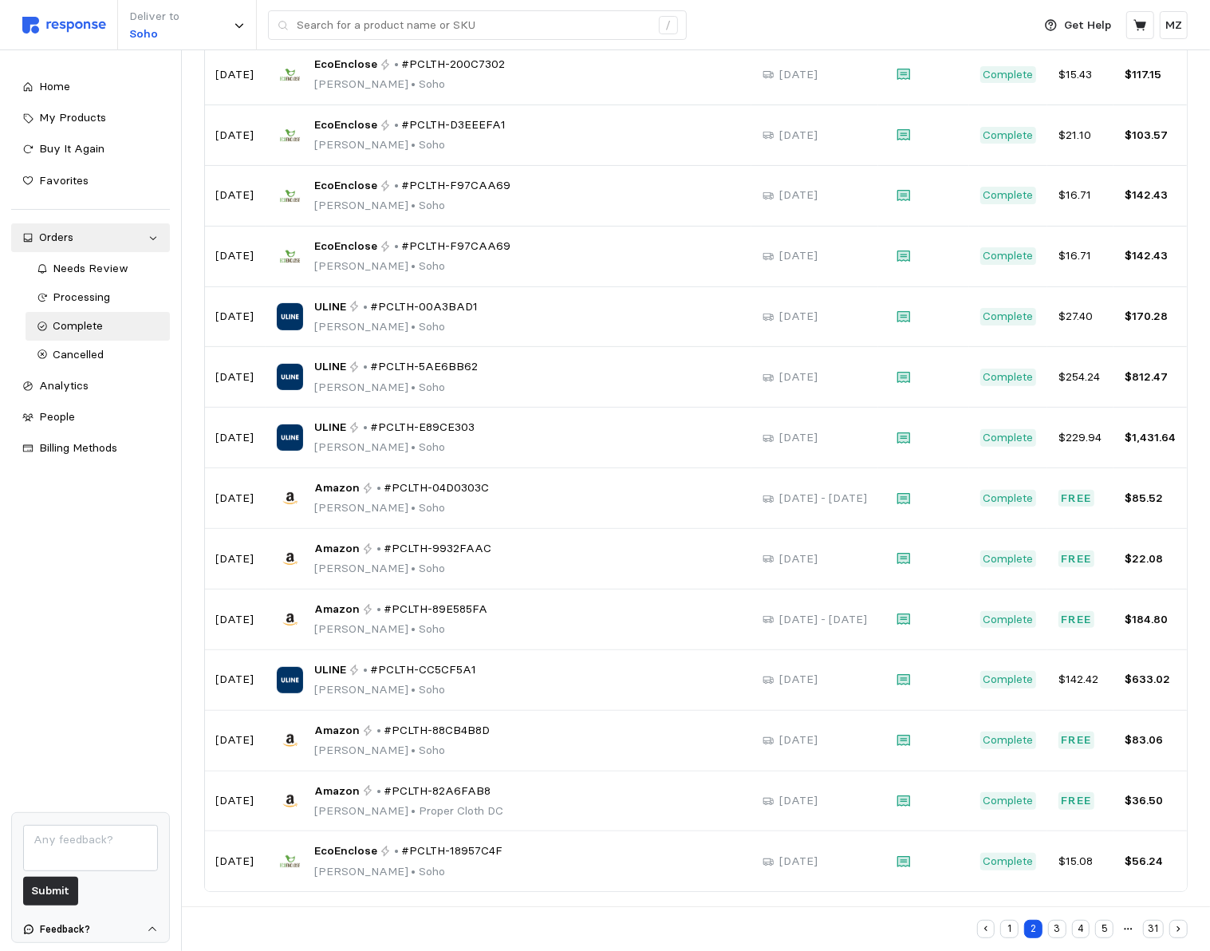
click at [786, 925] on button "3" at bounding box center [1057, 929] width 18 height 18
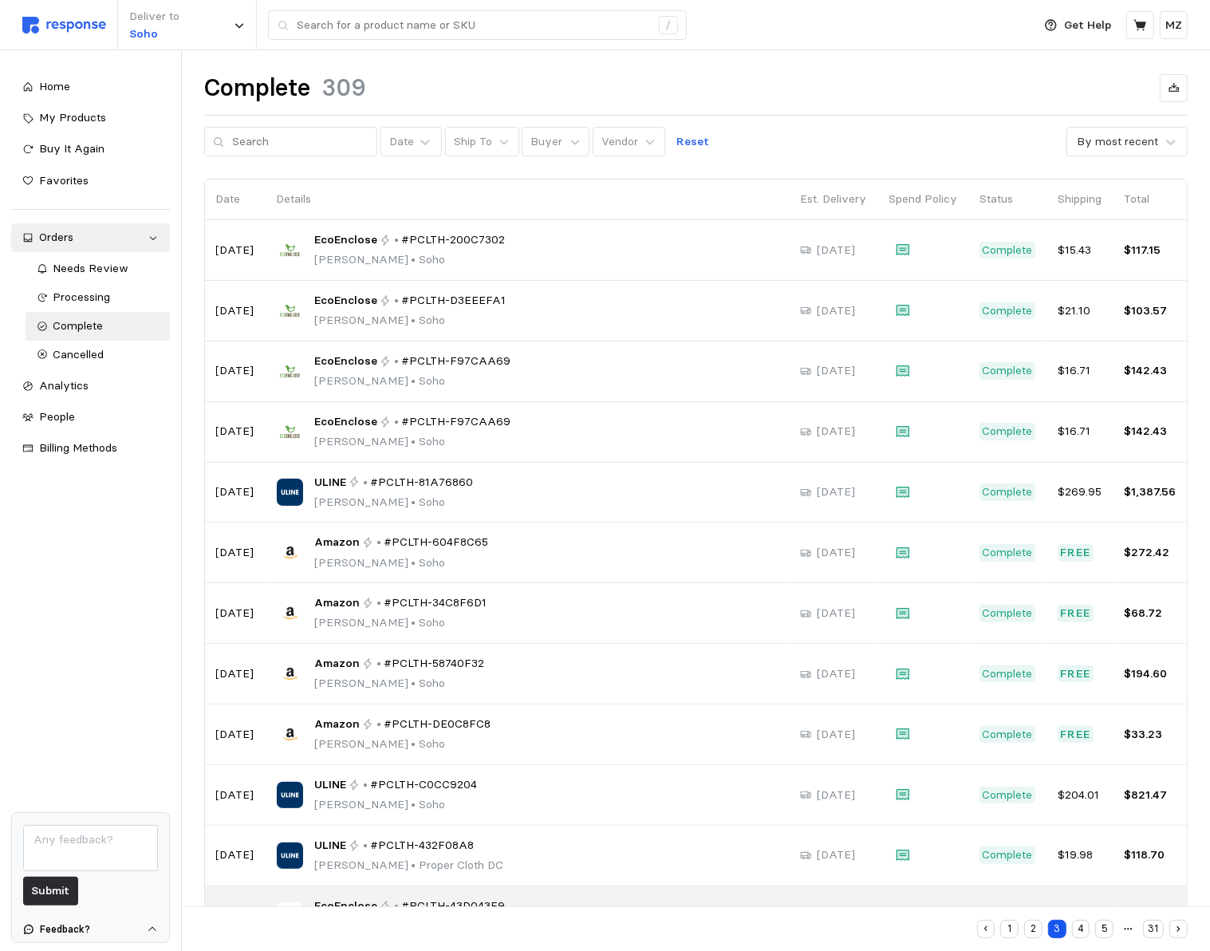
scroll to position [175, 0]
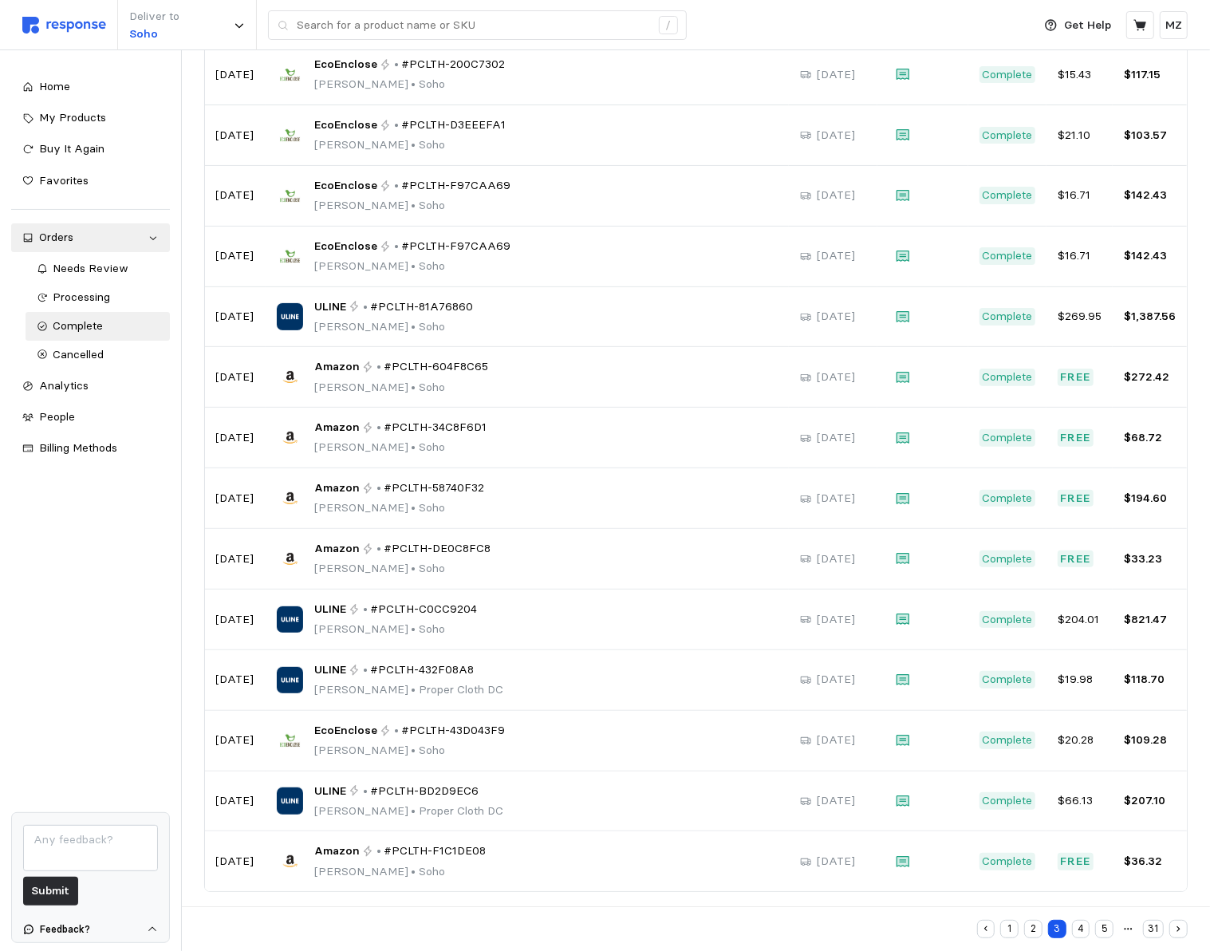
click at [786, 932] on button "4" at bounding box center [1081, 929] width 18 height 18
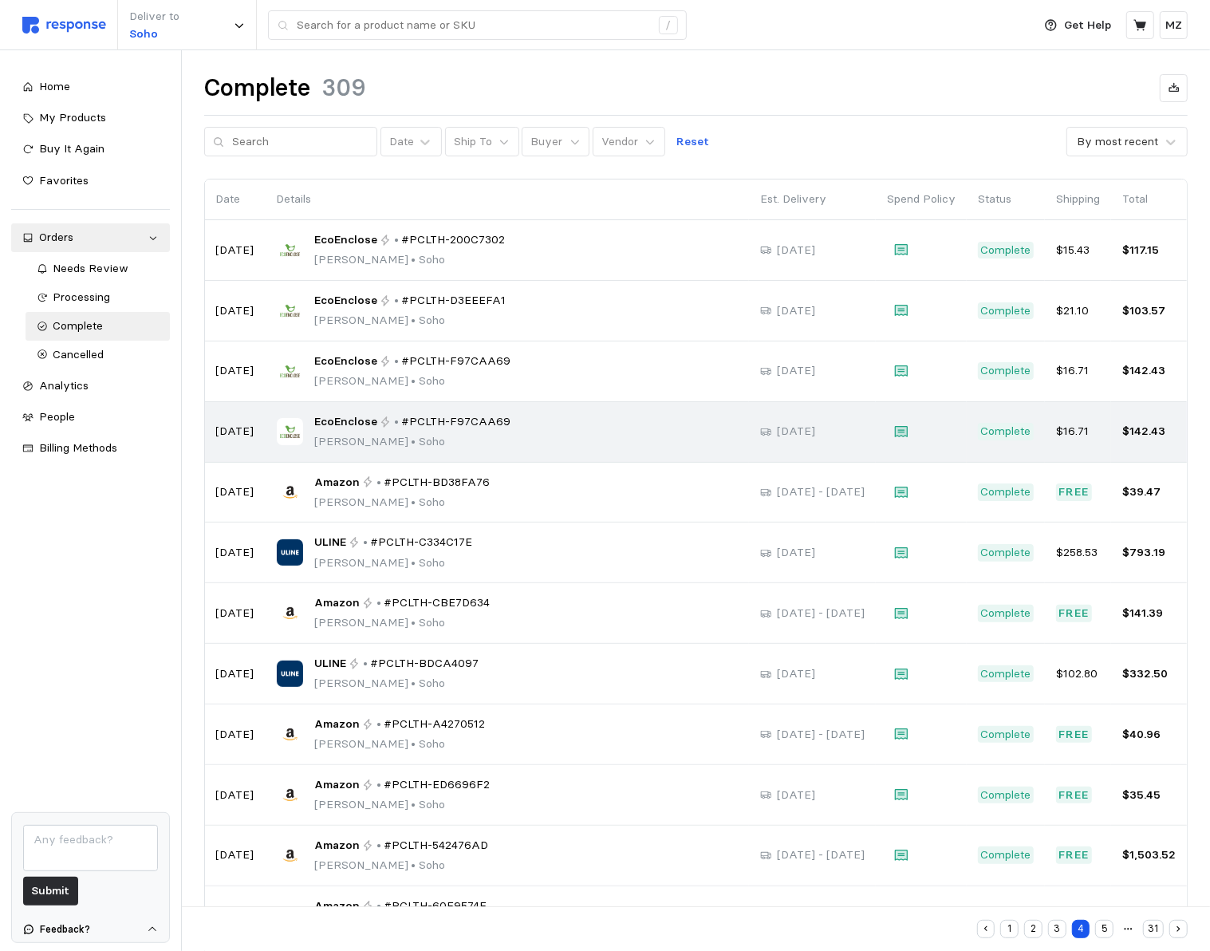
click at [442, 418] on span "#PCLTH-F97CAA69" at bounding box center [455, 422] width 109 height 18
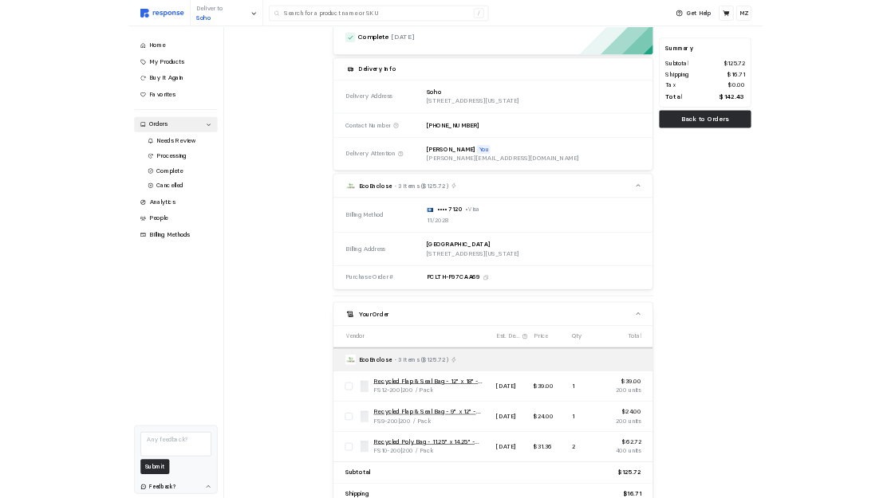
scroll to position [175, 0]
